Goal: Transaction & Acquisition: Subscribe to service/newsletter

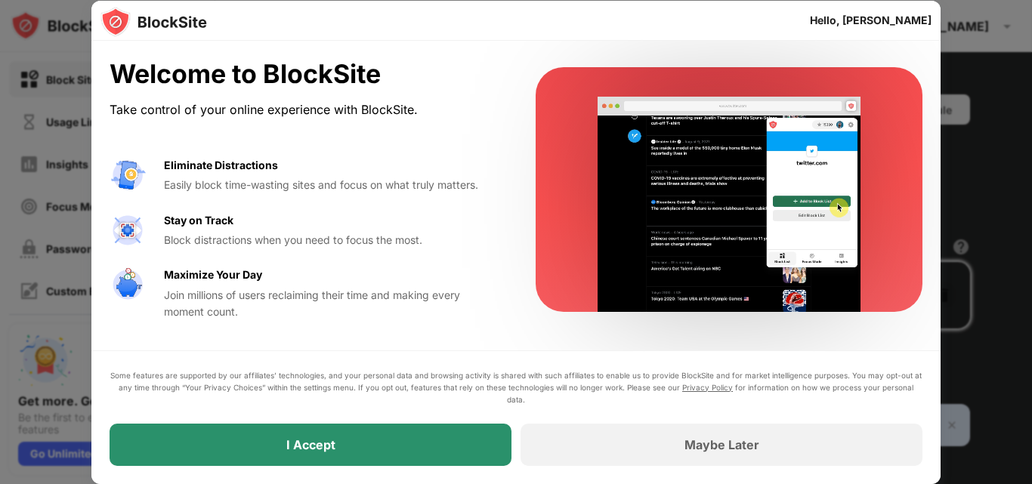
click at [446, 429] on div "I Accept" at bounding box center [310, 445] width 402 height 42
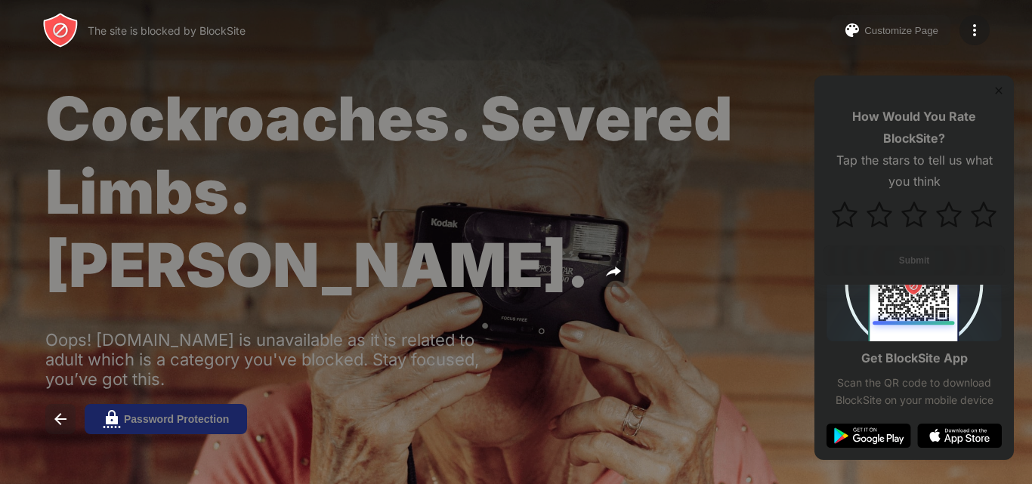
click at [548, 196] on span "Cockroaches. Severed Limbs. [PERSON_NAME]." at bounding box center [388, 192] width 687 height 220
click at [184, 404] on button "Password Protection" at bounding box center [166, 419] width 162 height 30
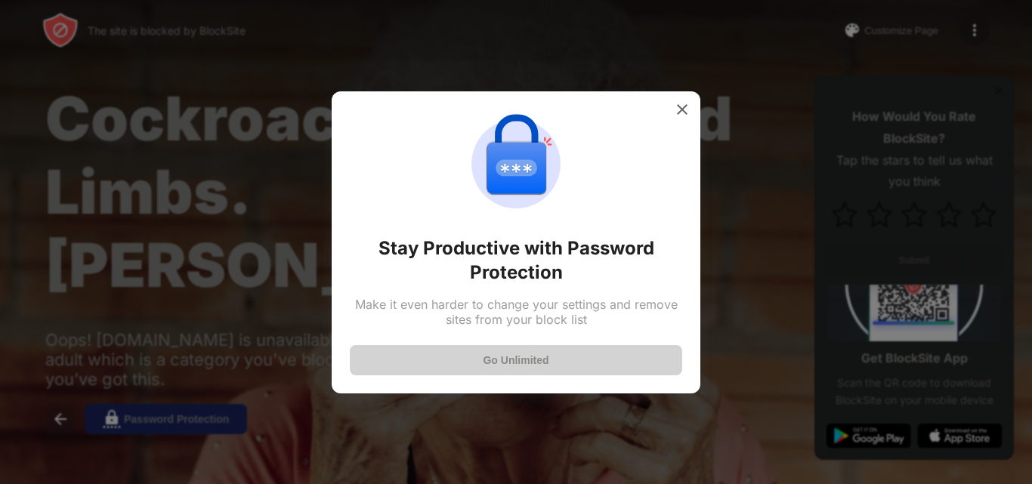
click at [544, 359] on button "Go Unlimited" at bounding box center [516, 360] width 332 height 30
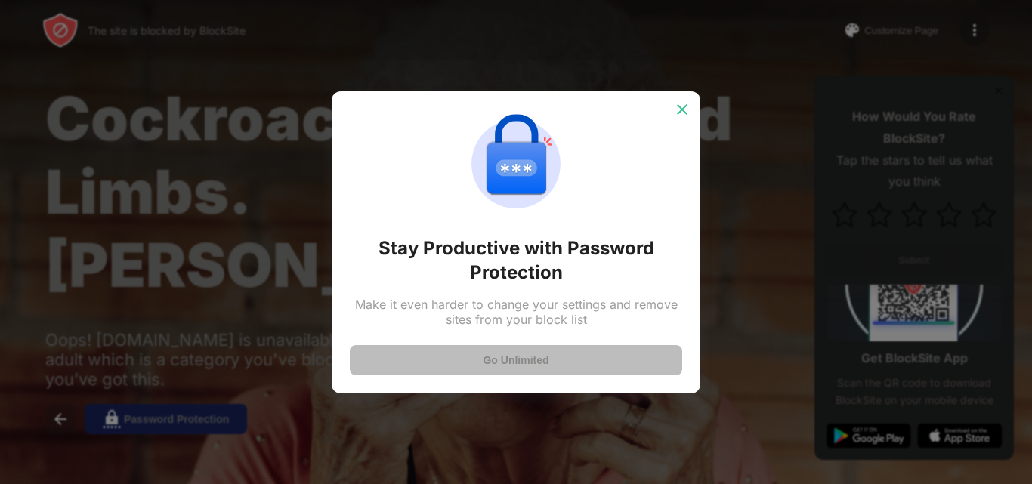
click at [680, 108] on img at bounding box center [681, 109] width 15 height 15
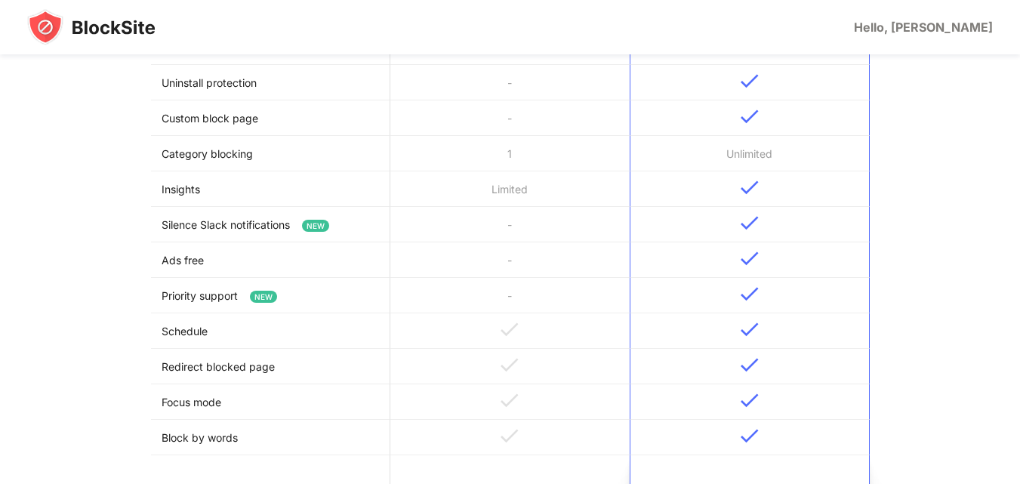
scroll to position [680, 0]
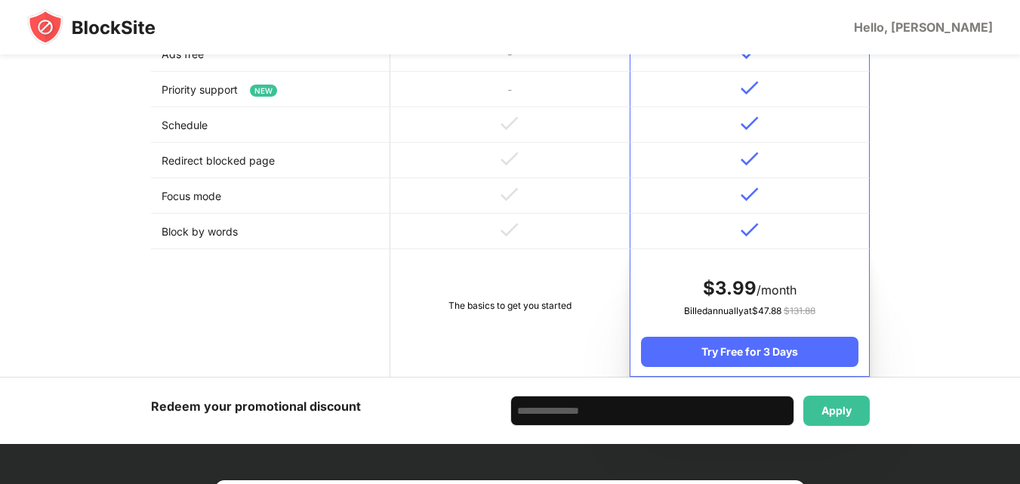
click at [571, 283] on td "The basics to get you started" at bounding box center [509, 313] width 239 height 128
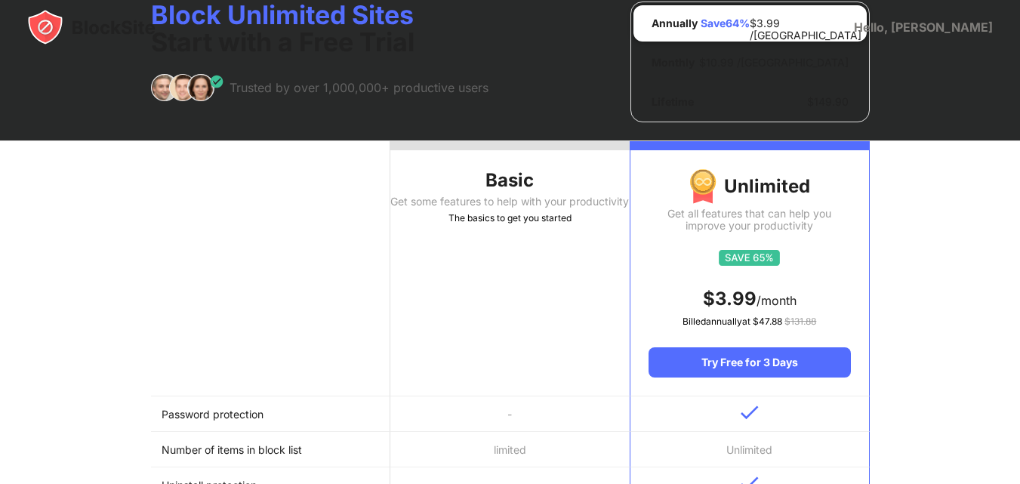
scroll to position [0, 0]
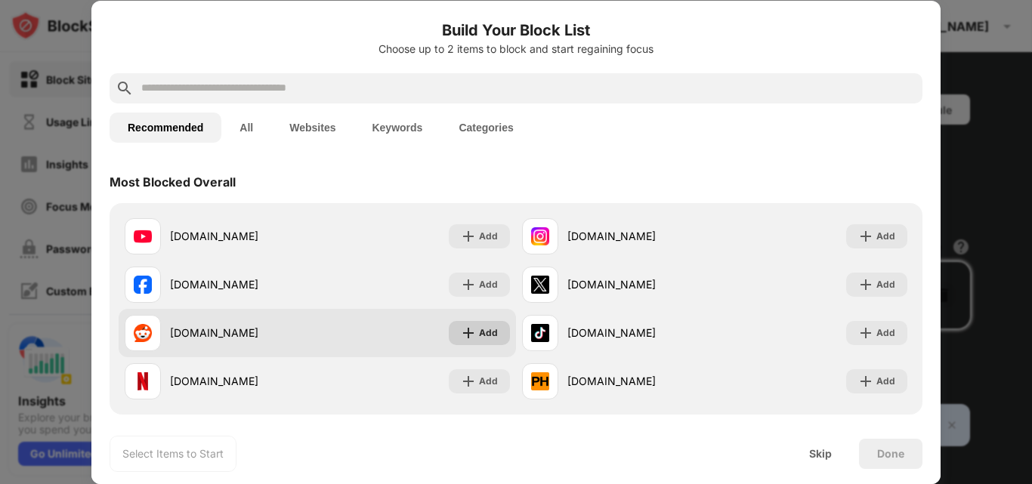
click at [461, 337] on img at bounding box center [468, 332] width 15 height 15
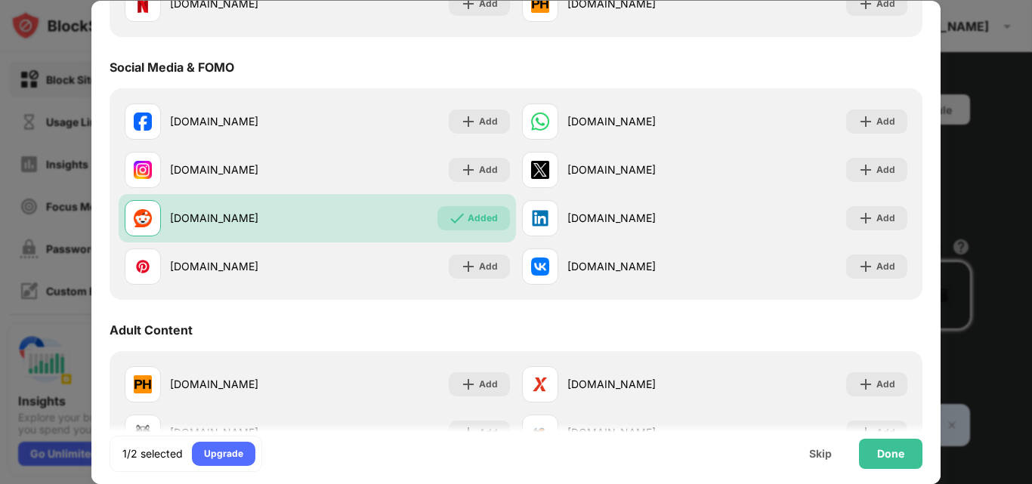
scroll to position [453, 0]
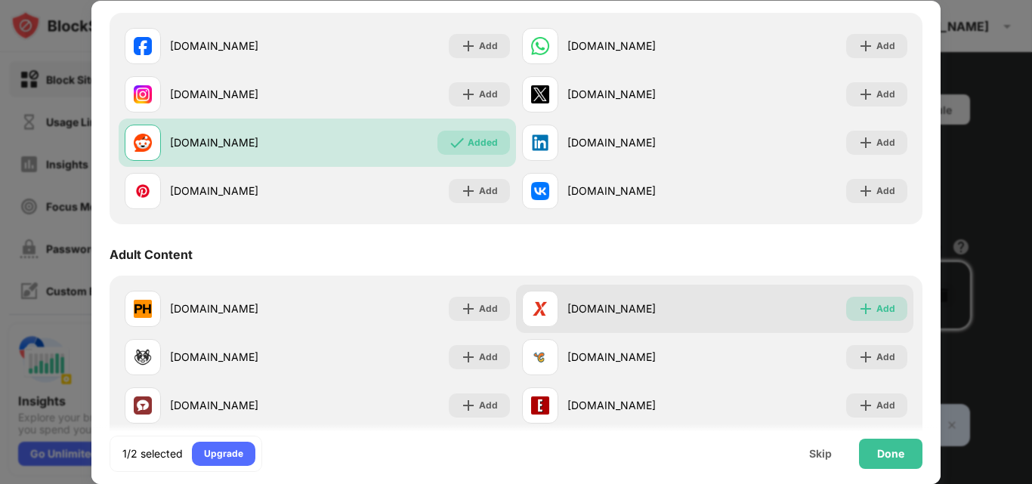
click at [876, 302] on div "Add" at bounding box center [885, 308] width 19 height 15
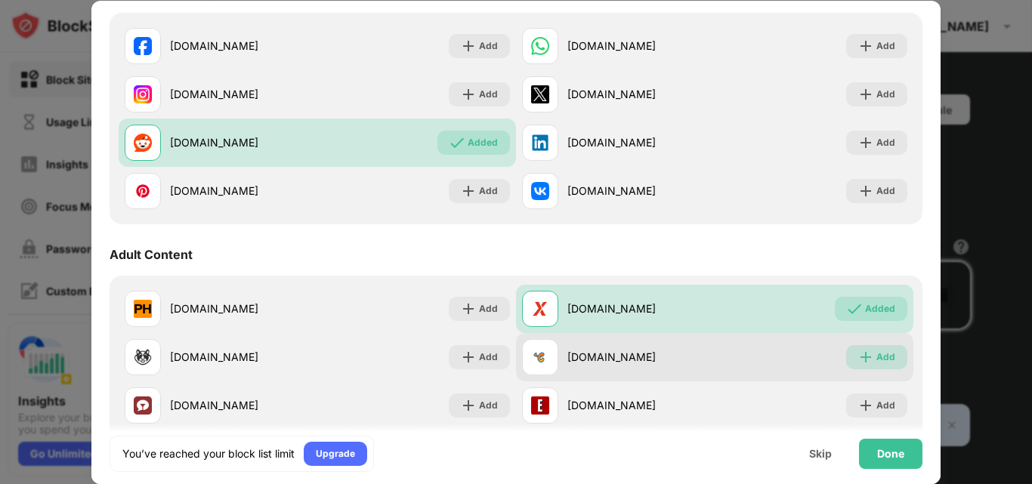
click at [858, 354] on img at bounding box center [865, 357] width 15 height 15
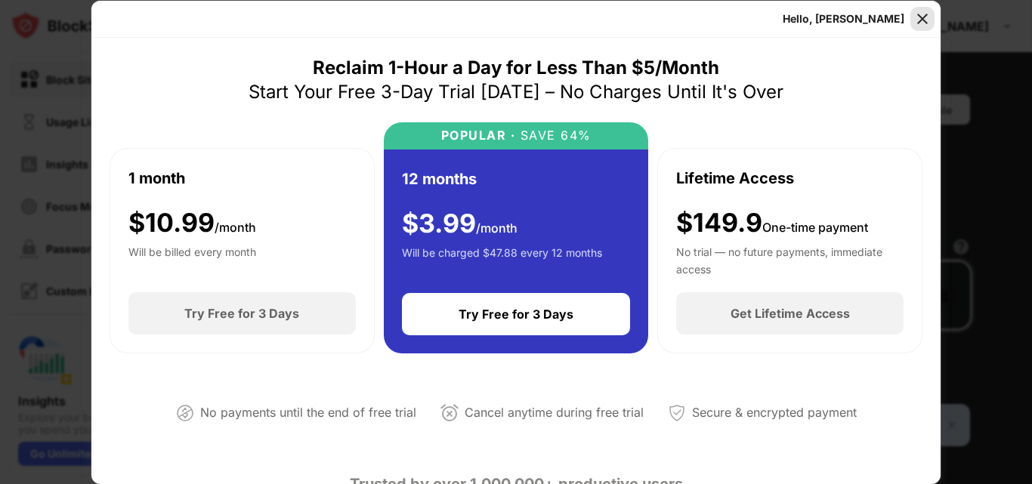
click at [926, 19] on img at bounding box center [921, 18] width 15 height 15
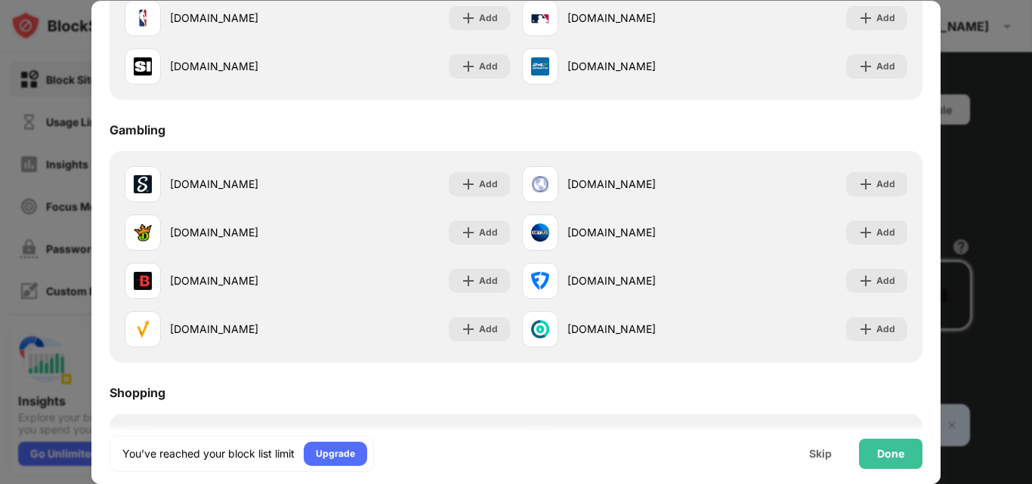
scroll to position [1359, 0]
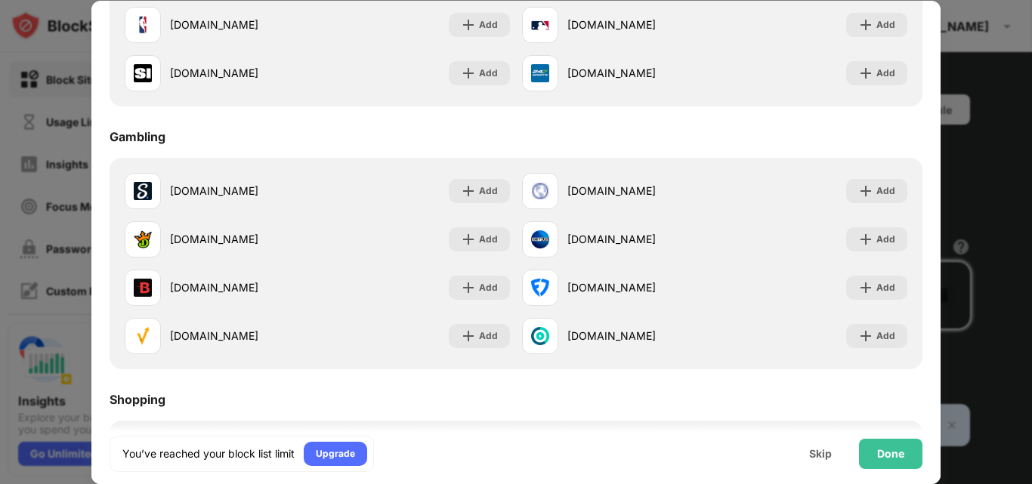
click at [992, 225] on div at bounding box center [516, 242] width 1032 height 484
